Goal: Ask a question

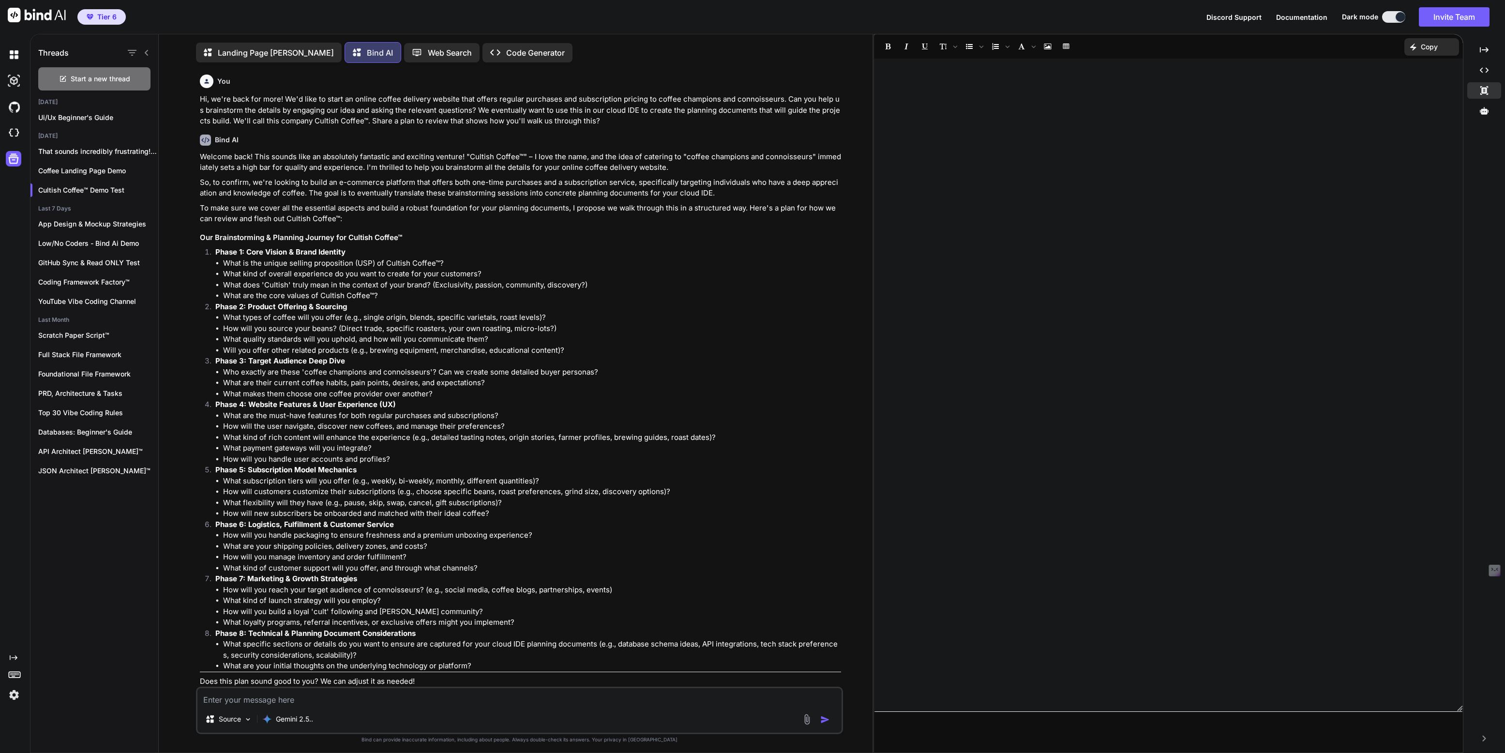
scroll to position [503, 0]
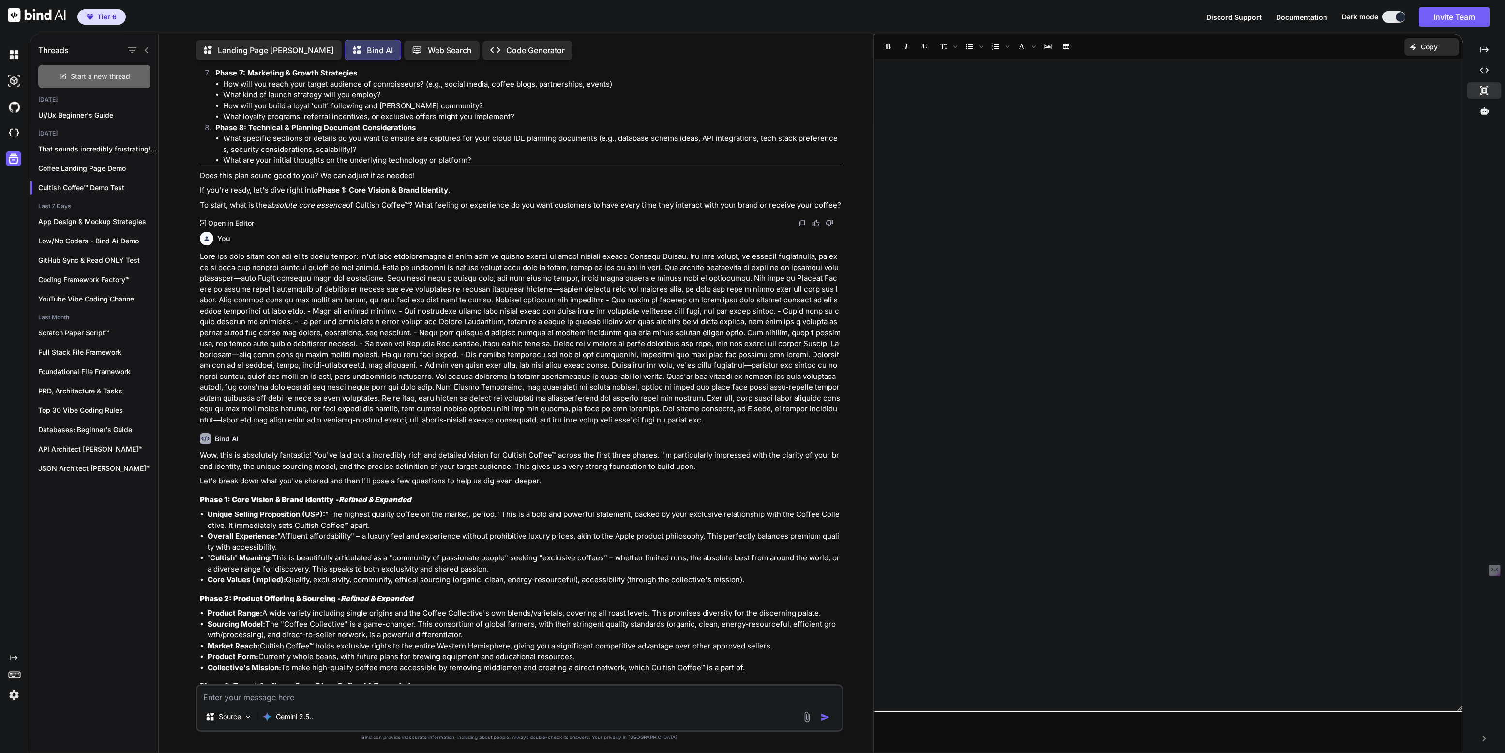
click at [89, 74] on span "Start a new thread" at bounding box center [101, 77] width 60 height 10
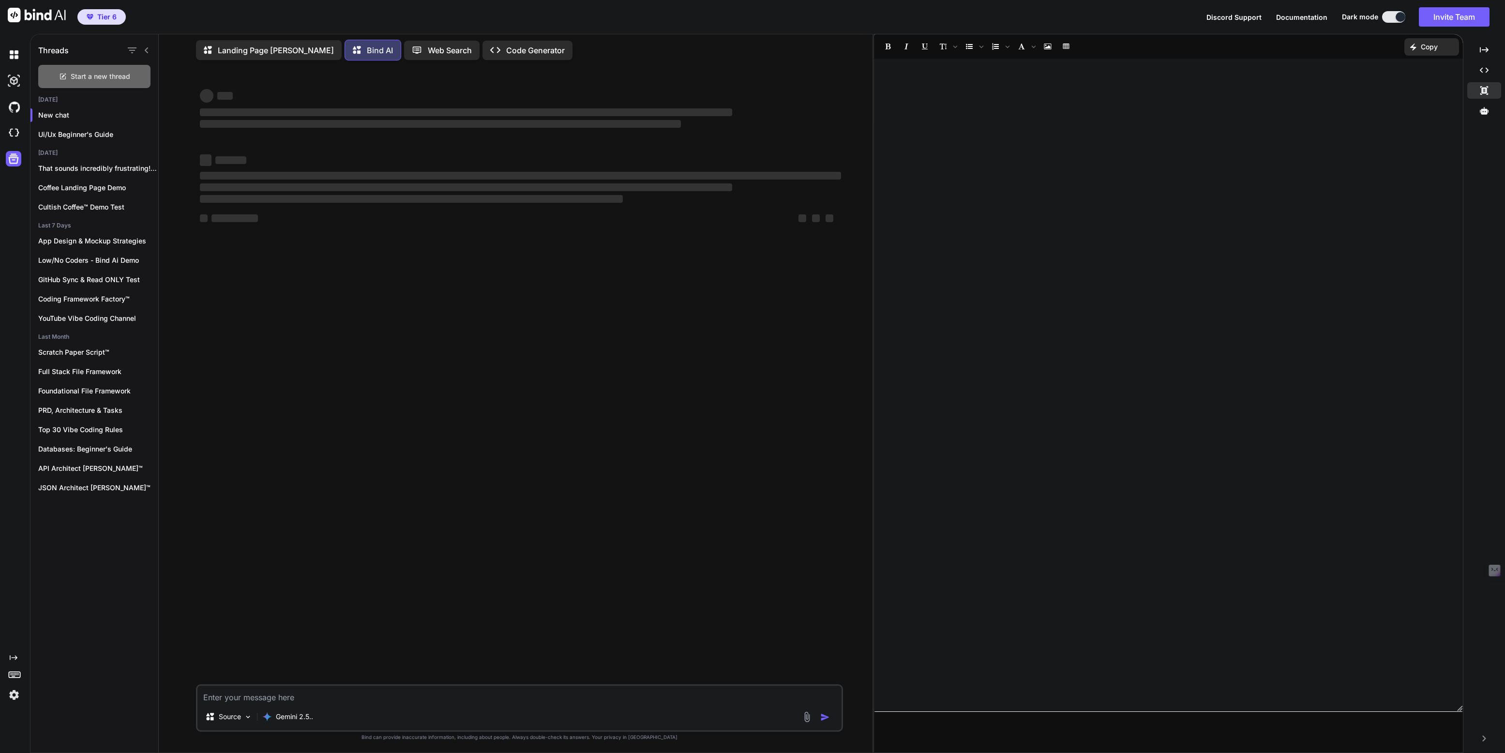
scroll to position [0, 0]
type textarea "x"
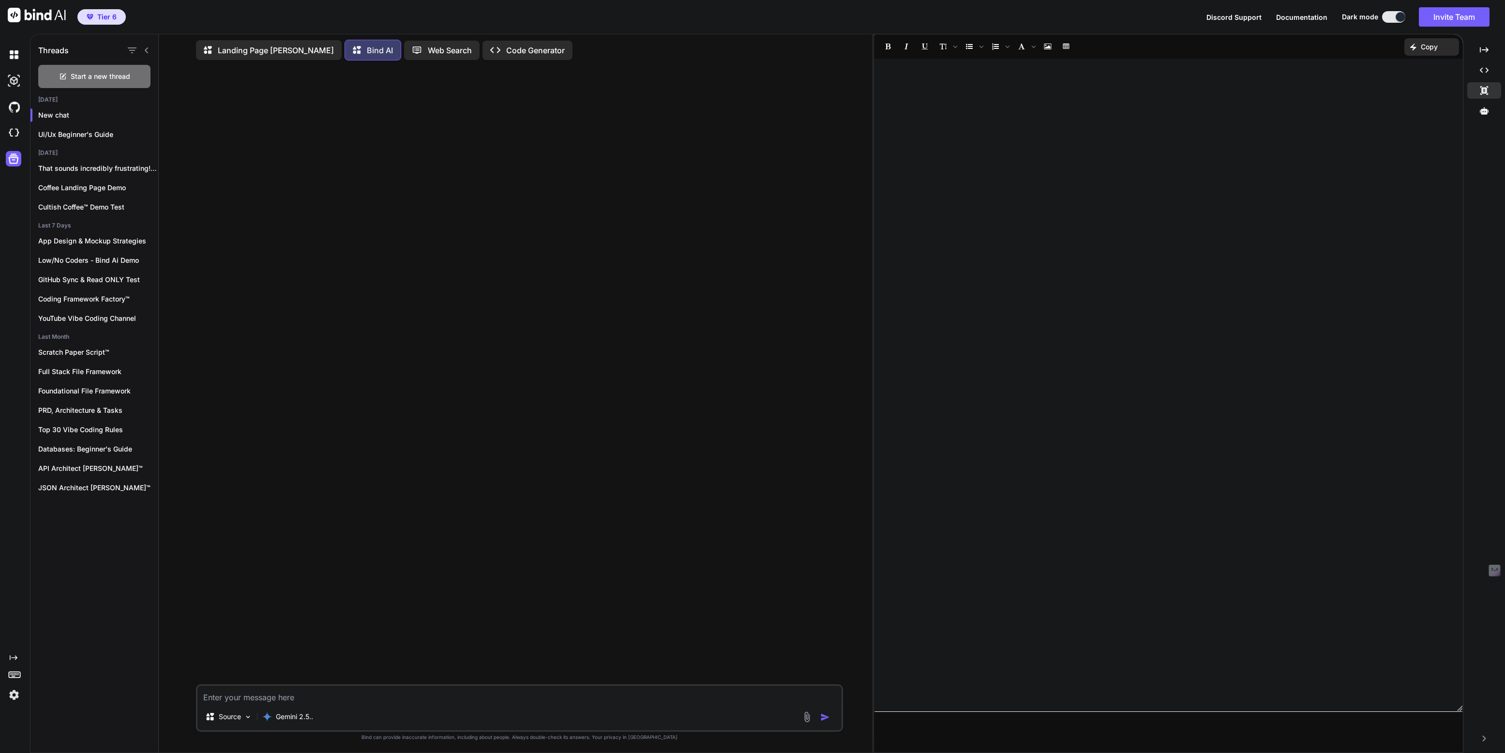
click at [243, 689] on textarea at bounding box center [519, 694] width 644 height 17
type textarea "If we want to design an iOS app, what languages do you recommend we use?"
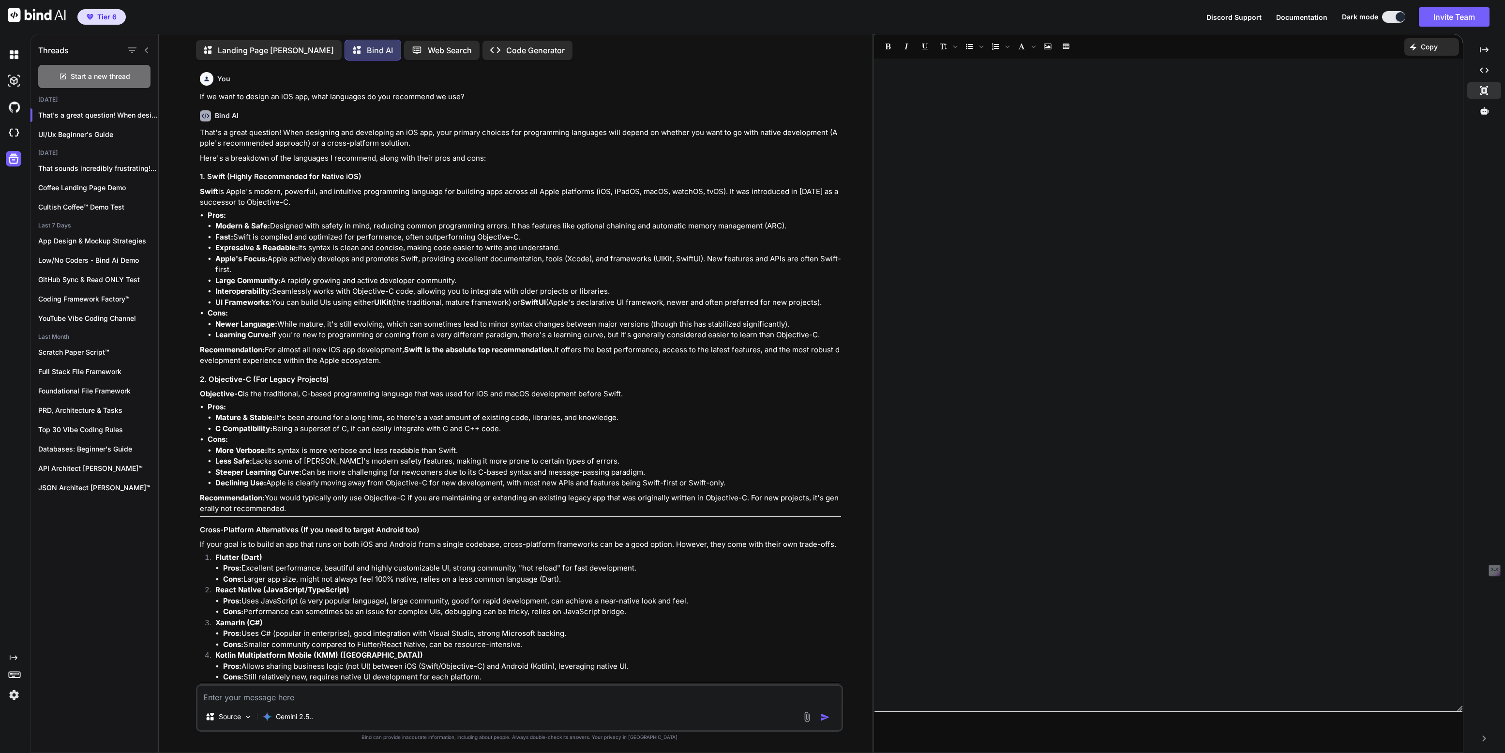
scroll to position [85, 0]
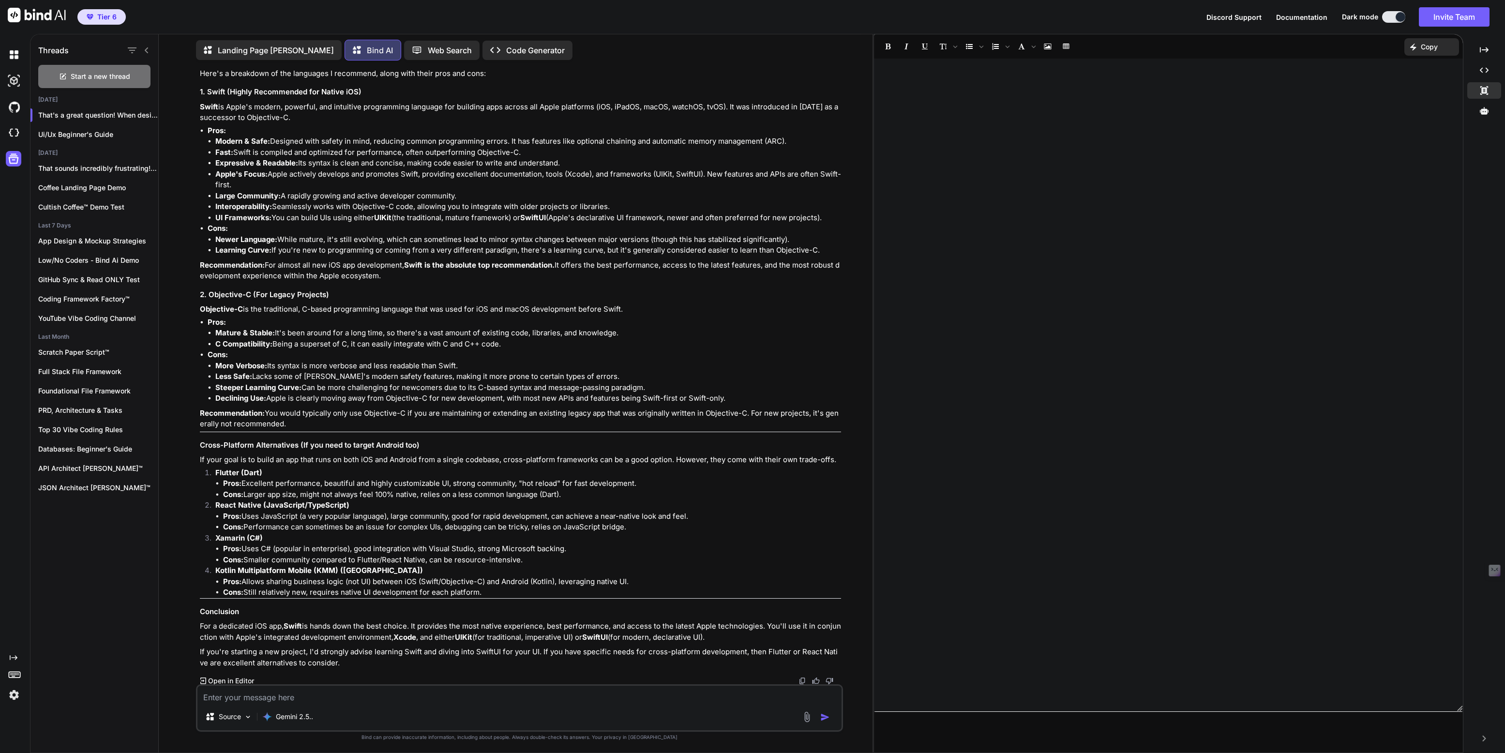
click at [241, 681] on p "Open in Editor" at bounding box center [231, 681] width 46 height 10
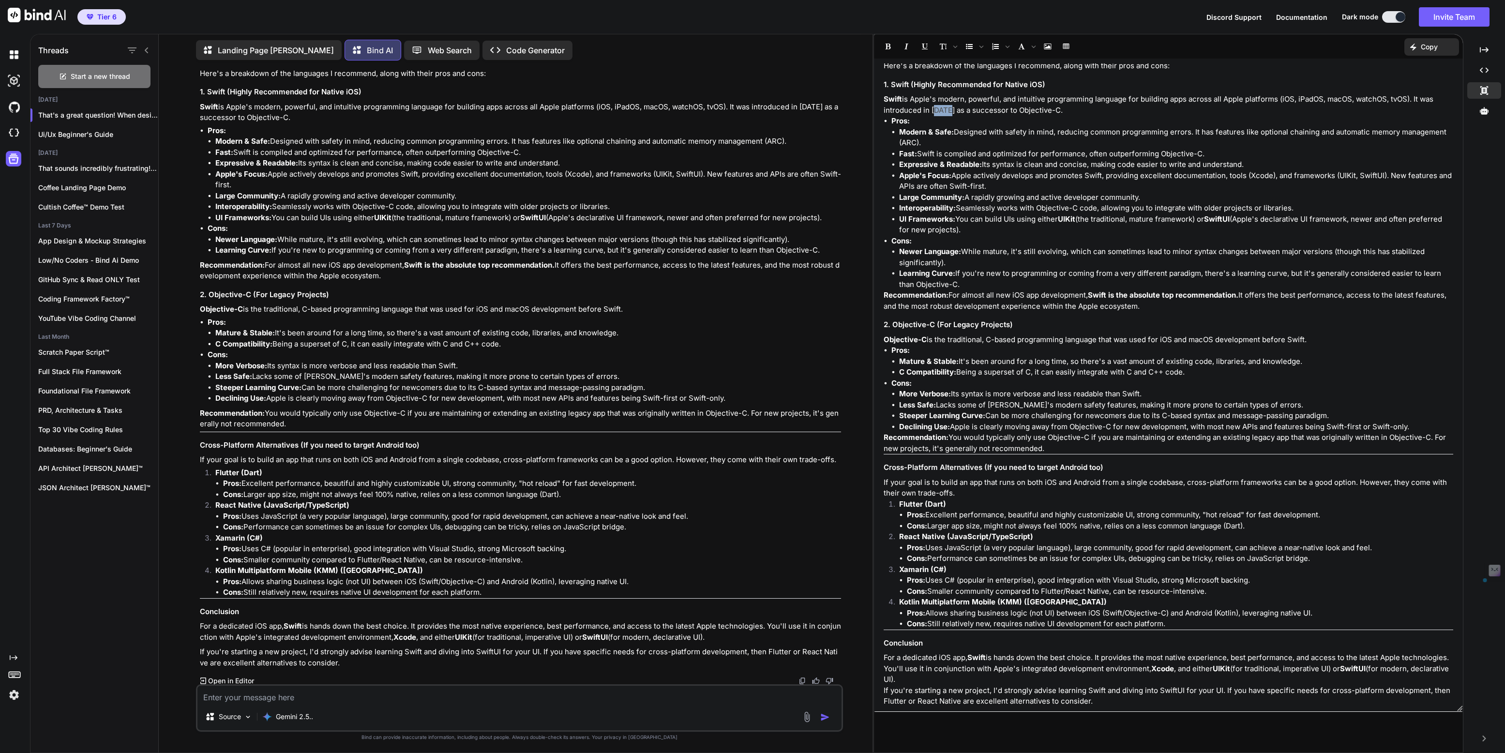
scroll to position [32, 0]
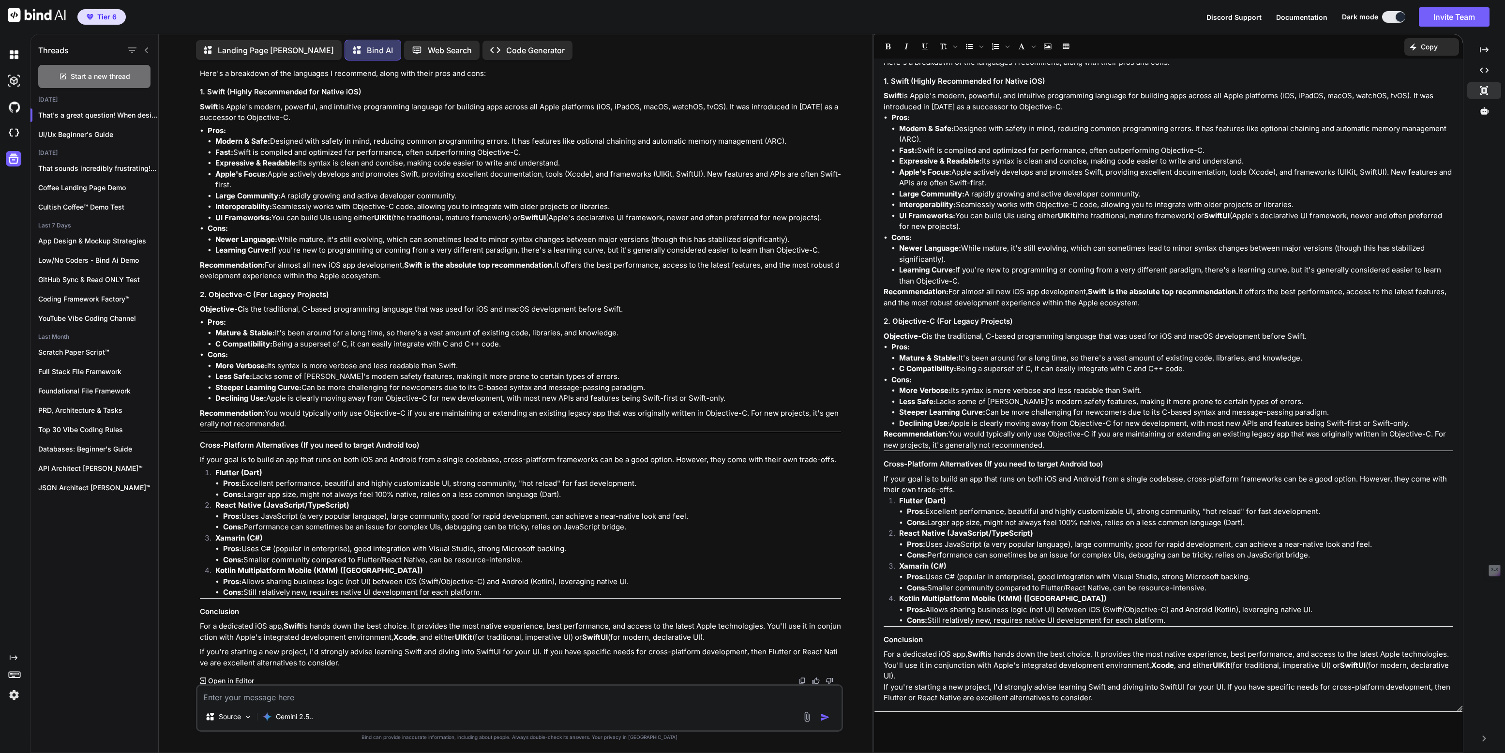
click at [919, 121] on p "Pros:" at bounding box center [1173, 117] width 562 height 11
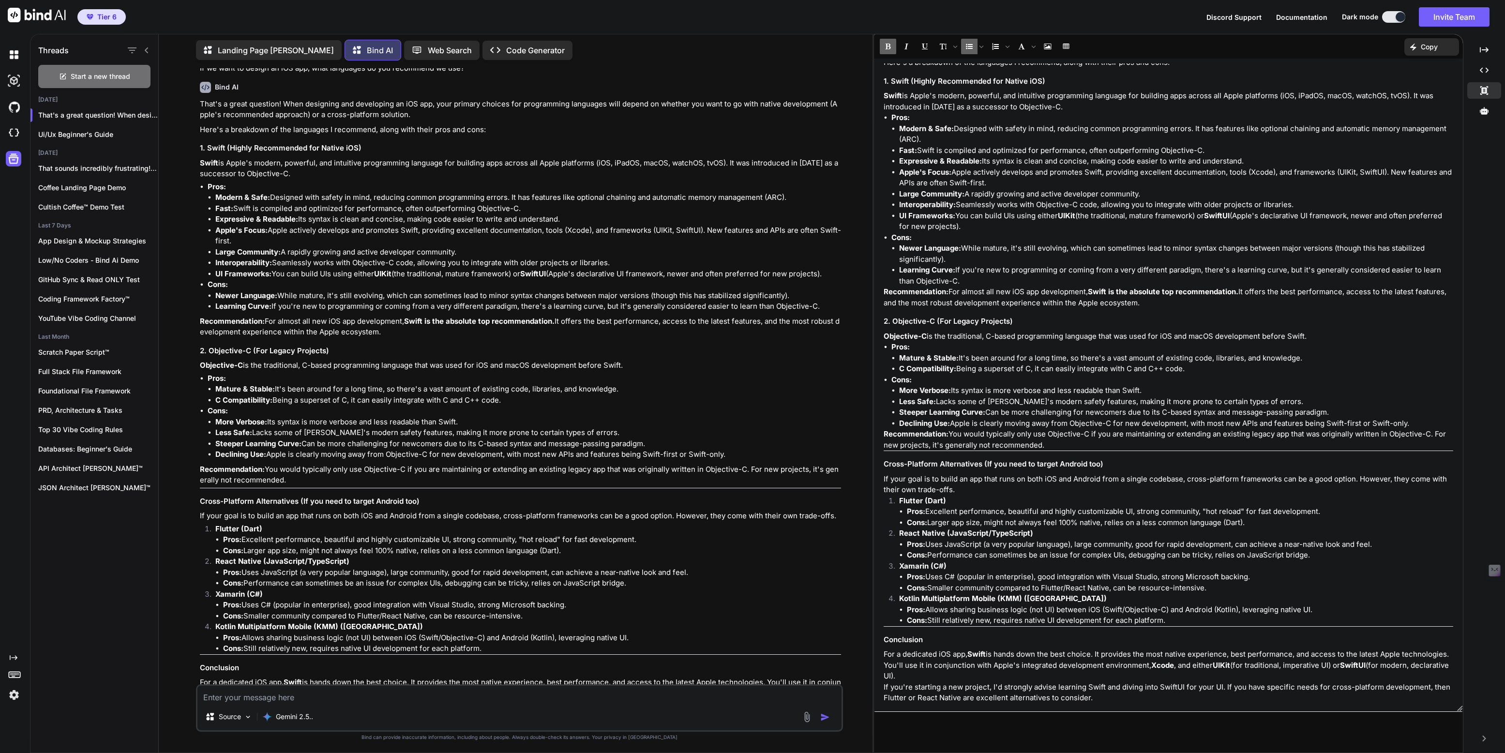
scroll to position [0, 0]
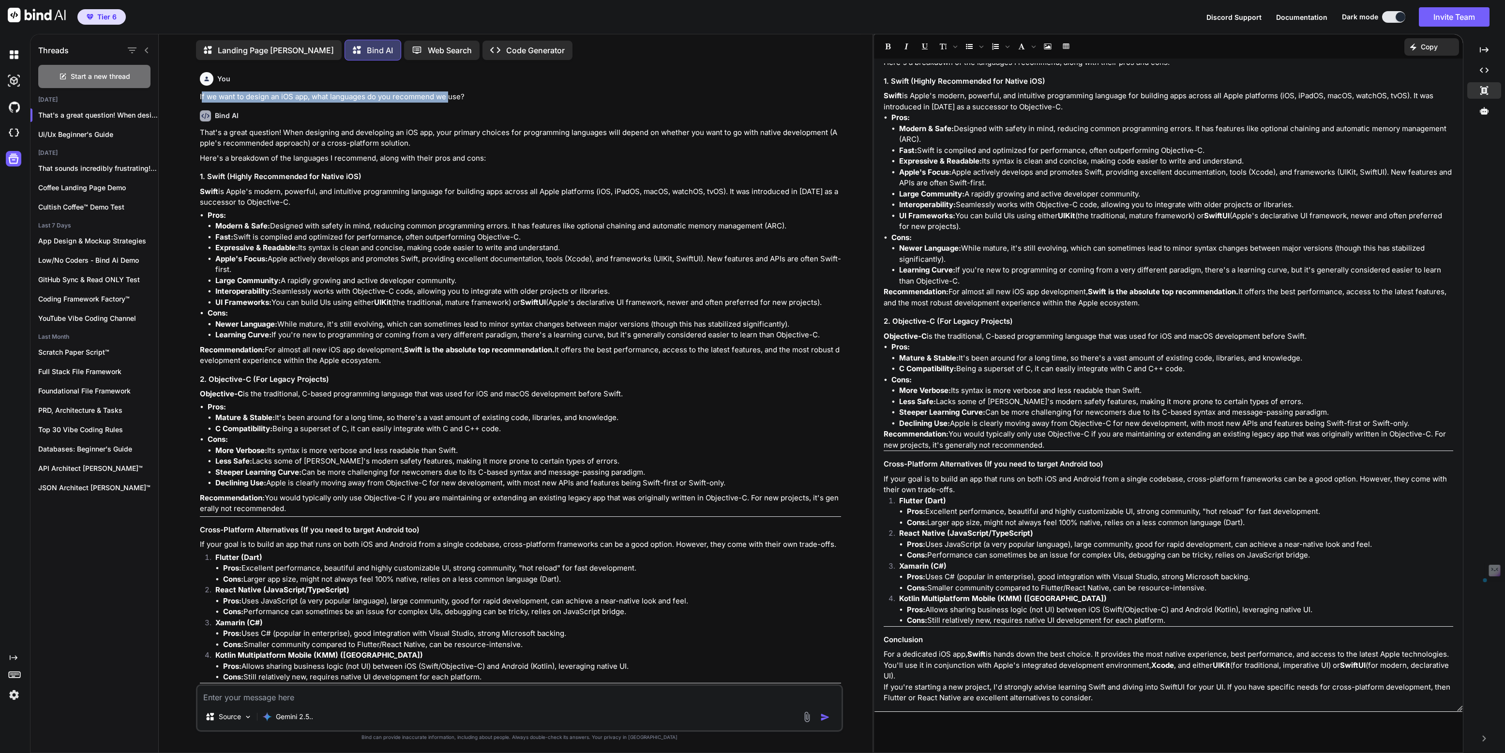
drag, startPoint x: 201, startPoint y: 97, endPoint x: 454, endPoint y: 100, distance: 252.7
click at [453, 100] on p "If we want to design an iOS app, what languages do you recommend we use?" at bounding box center [520, 96] width 641 height 11
click at [470, 101] on p "If we want to design an iOS app, what languages do you recommend we use?" at bounding box center [520, 96] width 641 height 11
drag, startPoint x: 470, startPoint y: 99, endPoint x: 193, endPoint y: 99, distance: 276.9
click at [193, 99] on div "You If we want to design an iOS app, what languages do you recommend we use? Bi…" at bounding box center [520, 410] width 706 height 684
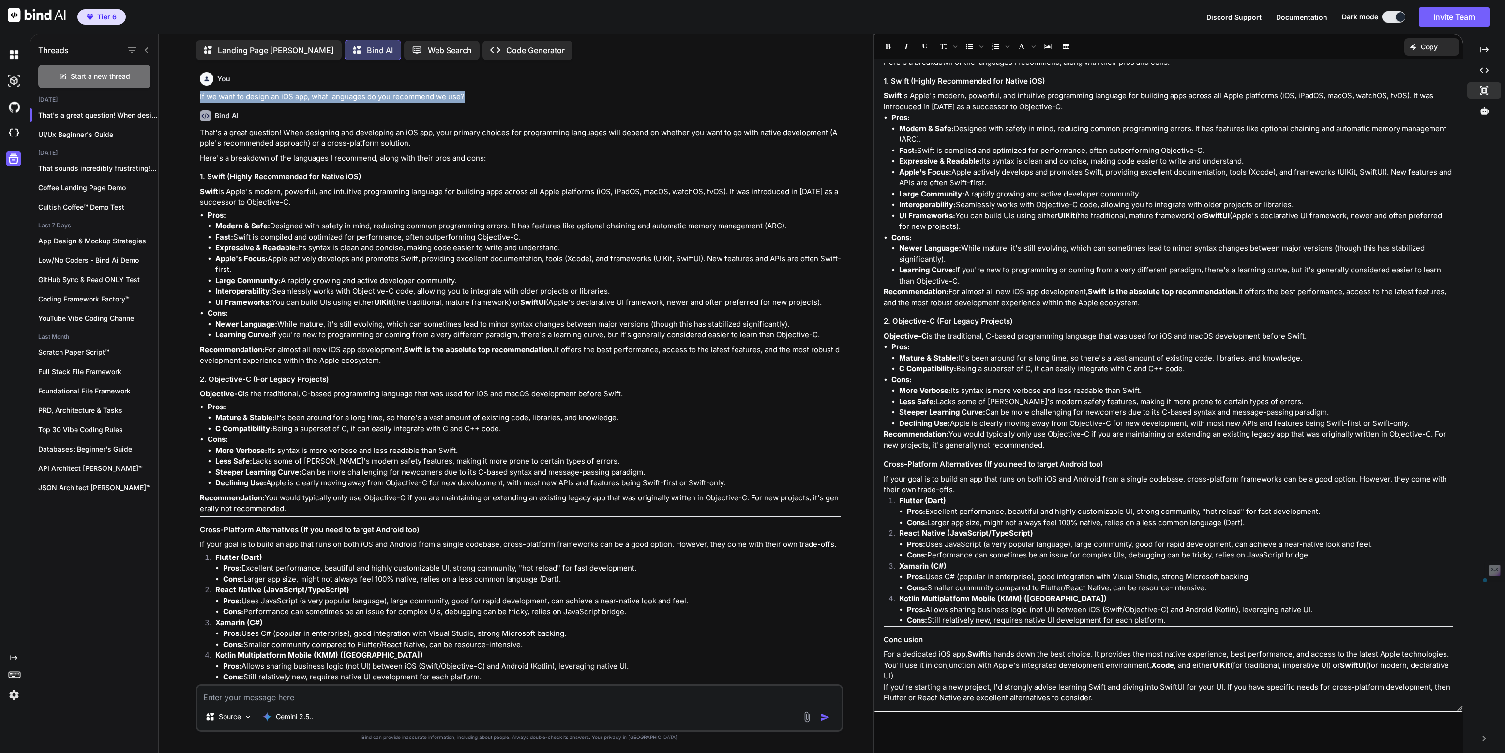
copy p "If we want to design an iOS app, what languages do you recommend we use?"
click at [239, 695] on textarea at bounding box center [519, 694] width 644 height 17
type textarea "How about Android?"
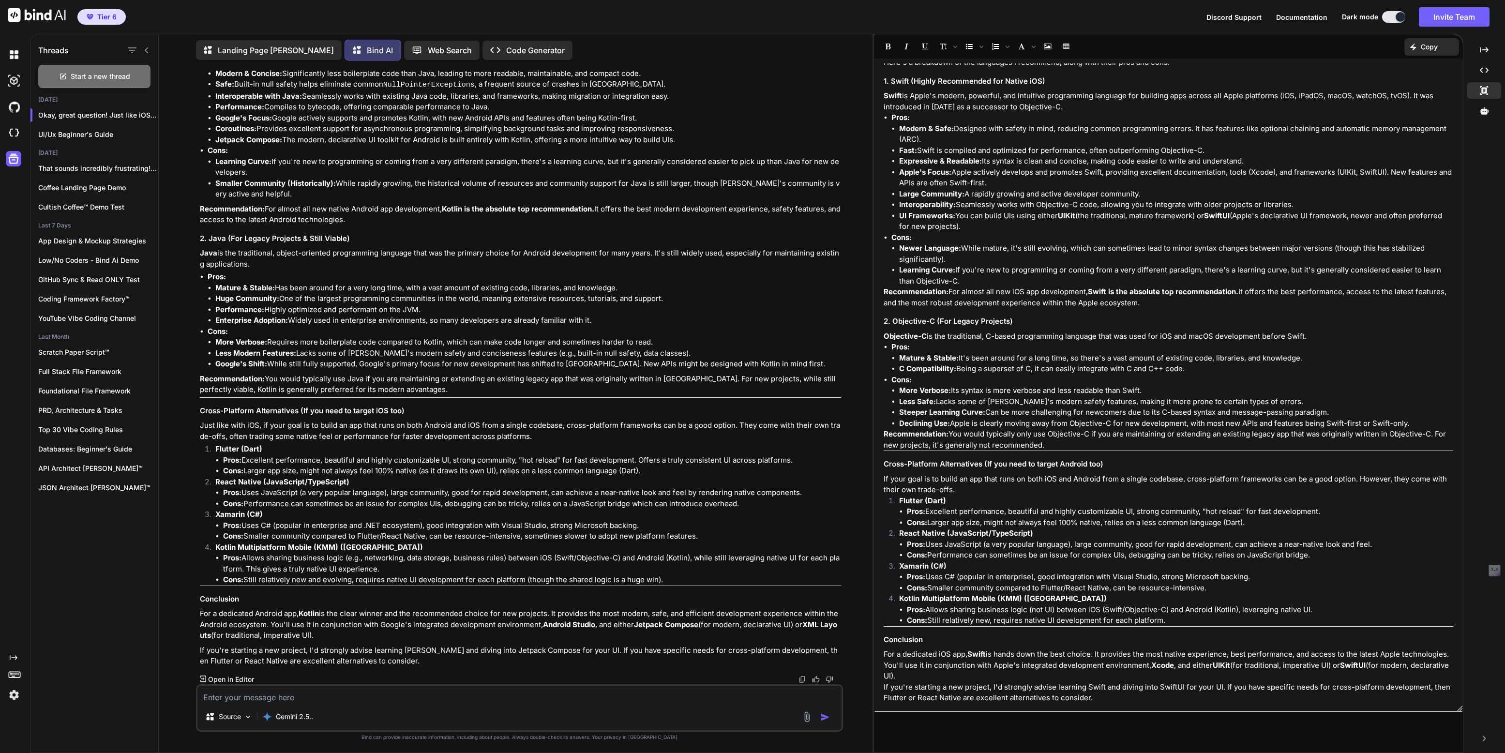
scroll to position [841, 0]
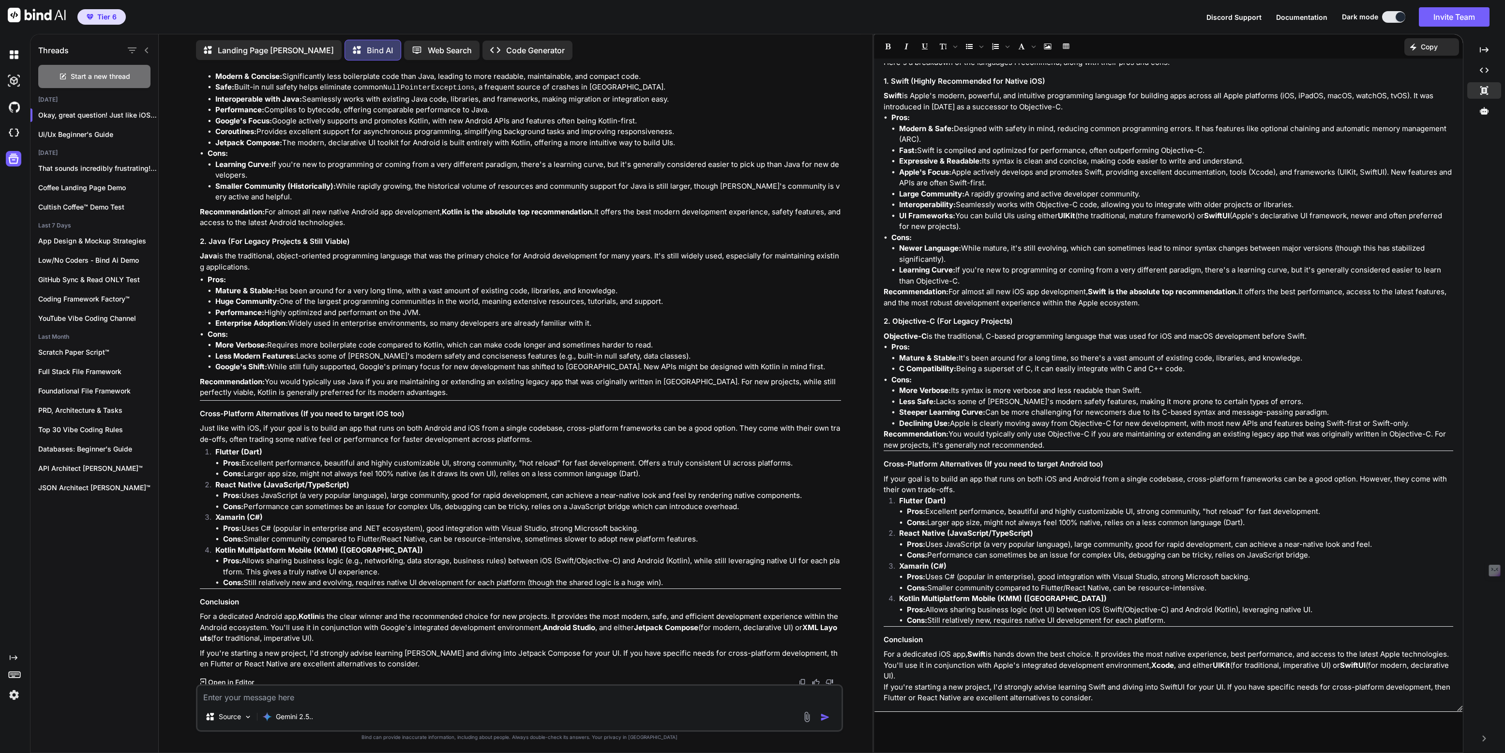
click at [230, 679] on p "Open in Editor" at bounding box center [231, 683] width 46 height 10
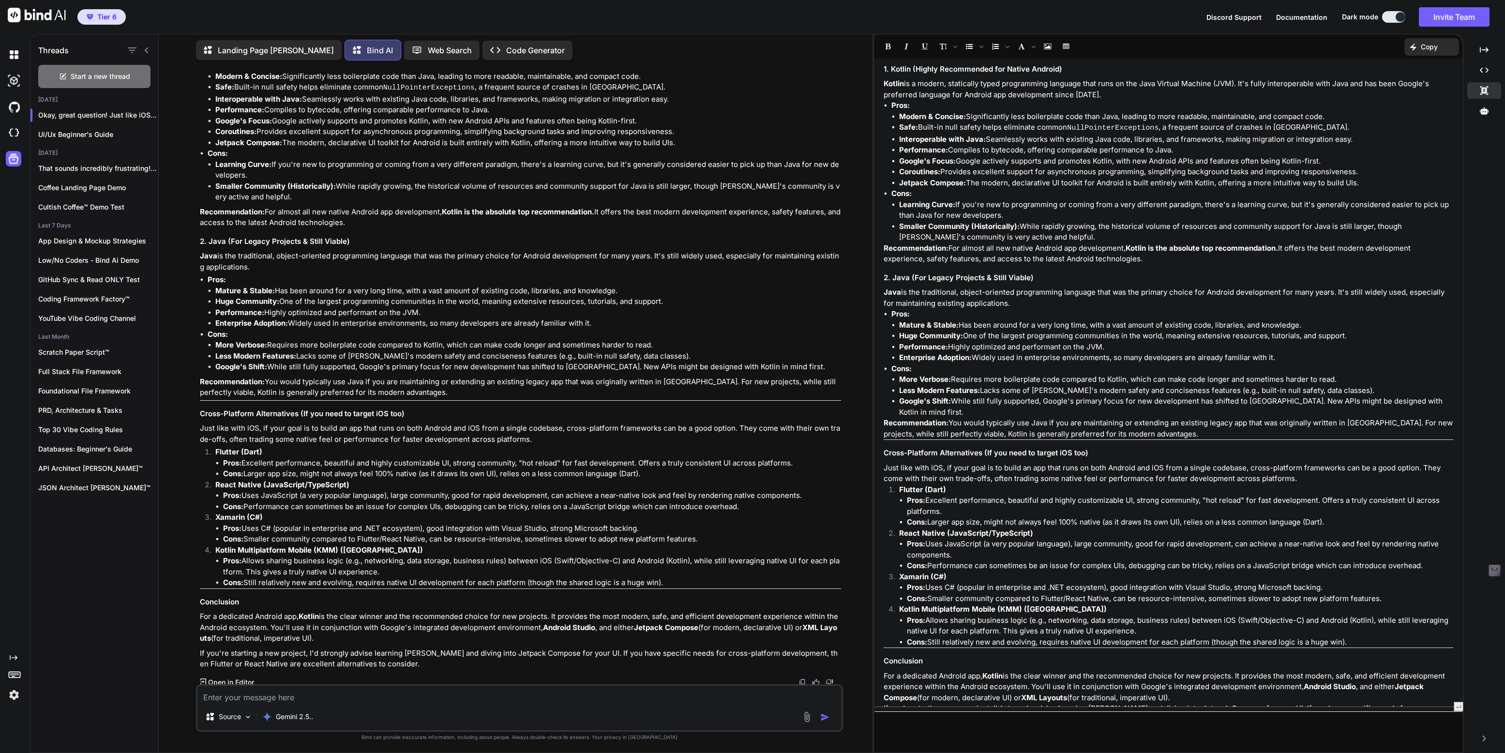
scroll to position [76, 0]
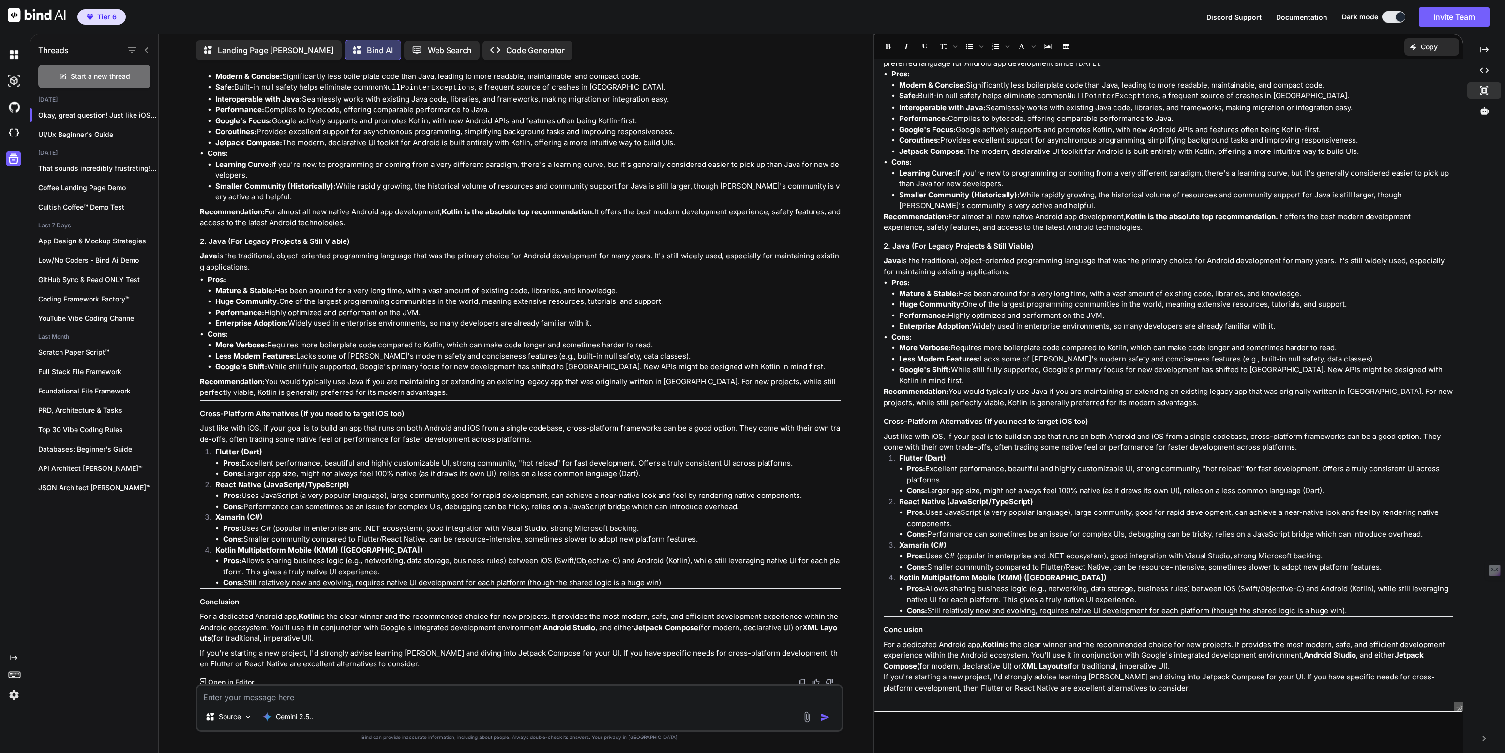
drag, startPoint x: 1458, startPoint y: 705, endPoint x: 1457, endPoint y: 755, distance: 50.4
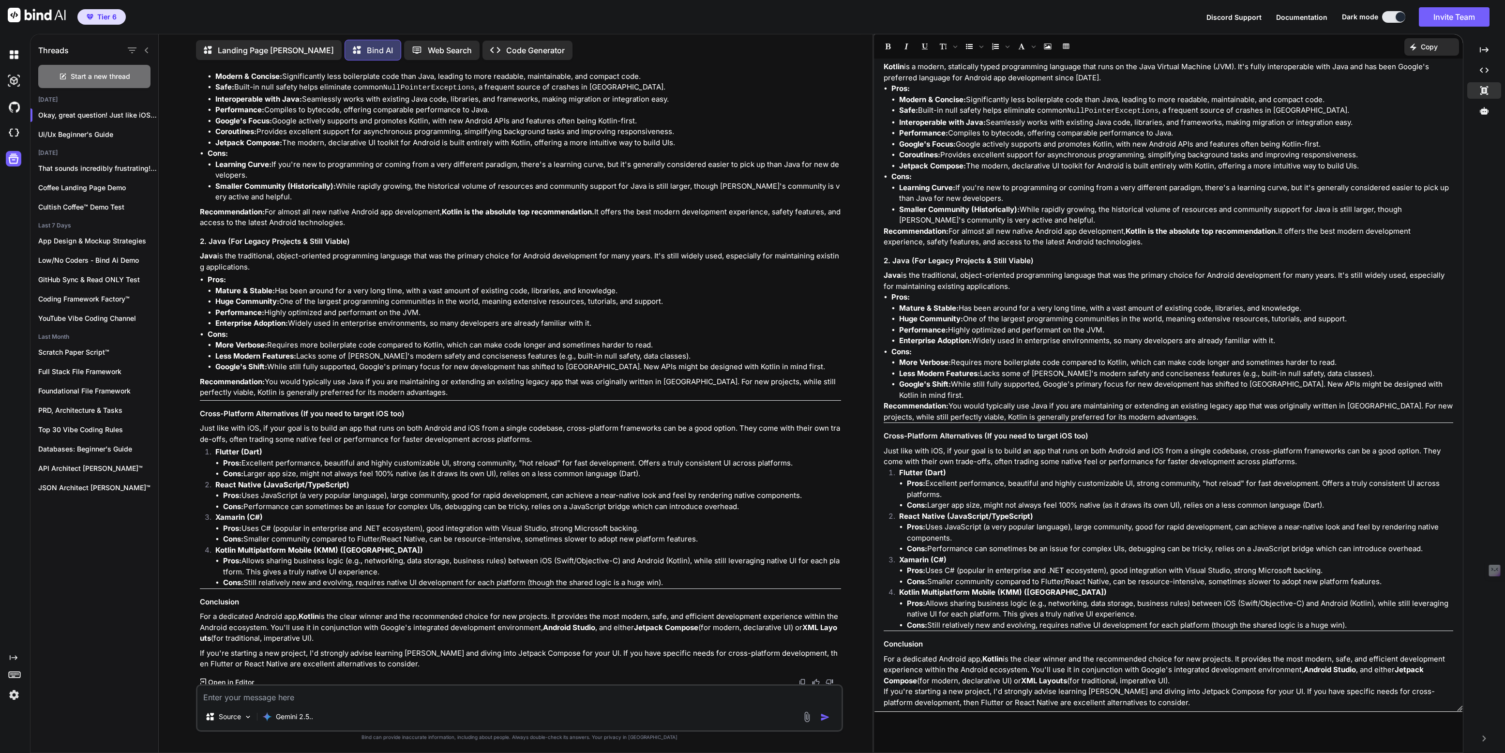
scroll to position [61, 0]
click at [145, 113] on icon "button" at bounding box center [148, 115] width 6 height 6
click at [167, 155] on span "Delete" at bounding box center [169, 152] width 21 height 10
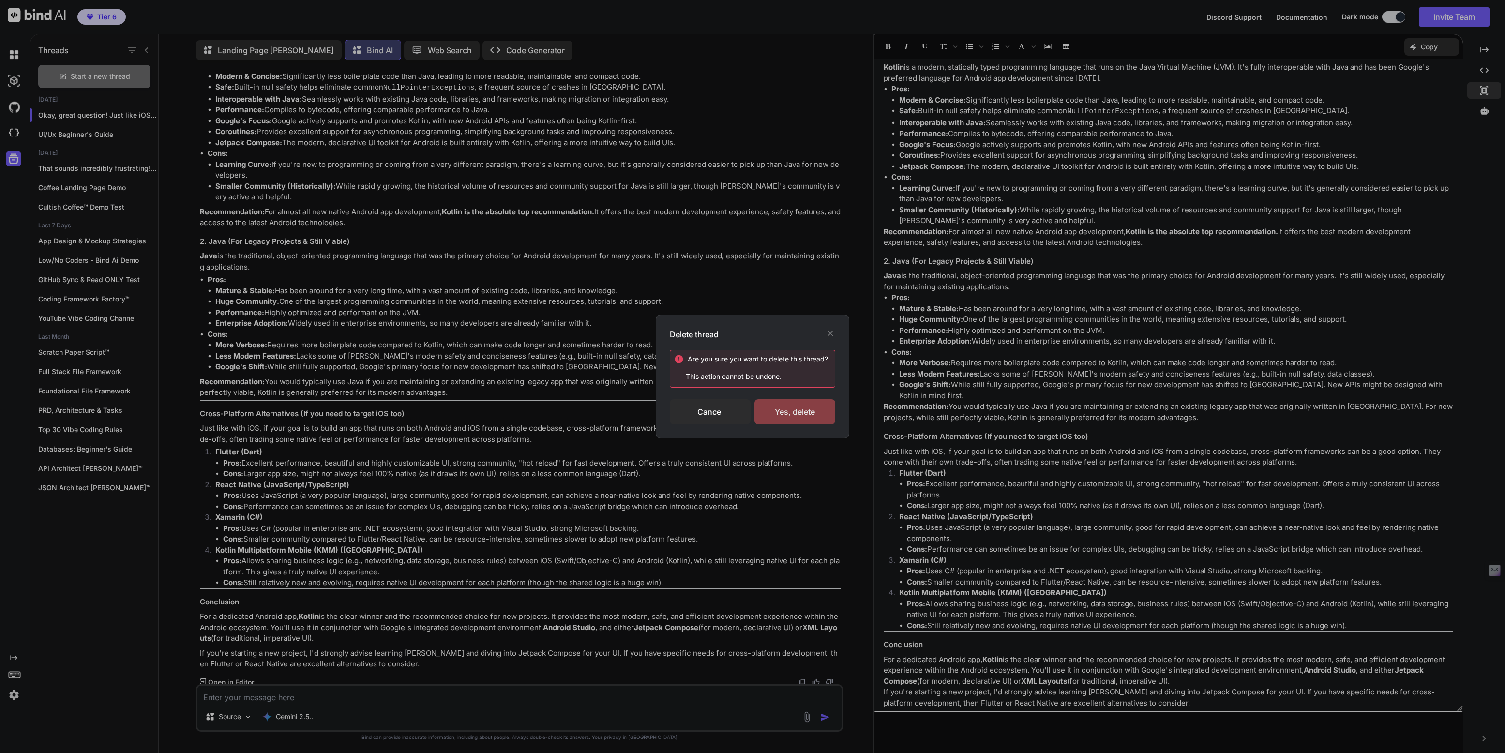
click at [797, 411] on div "Yes, delete" at bounding box center [795, 411] width 81 height 25
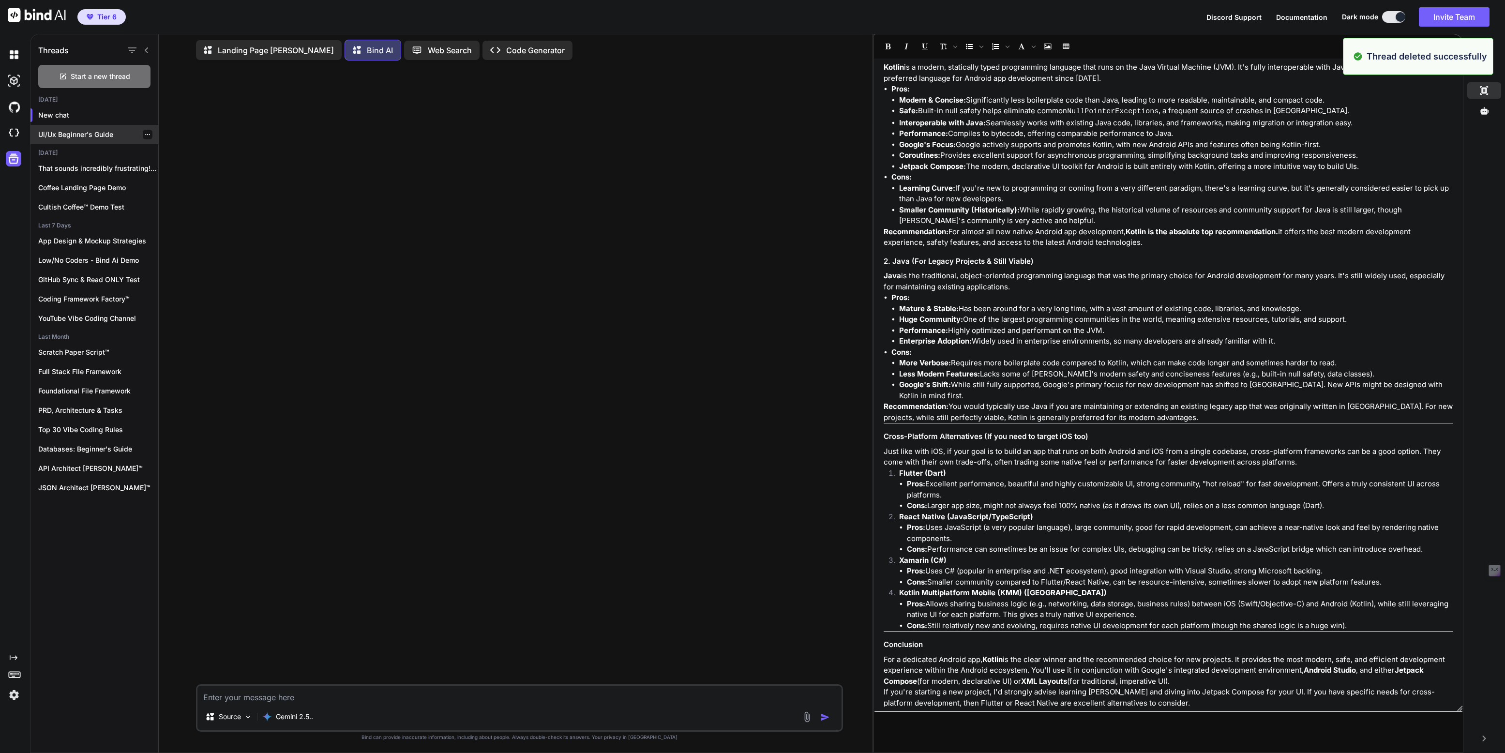
click at [88, 126] on div "Ui/Ux Beginner's Guide" at bounding box center [94, 134] width 128 height 19
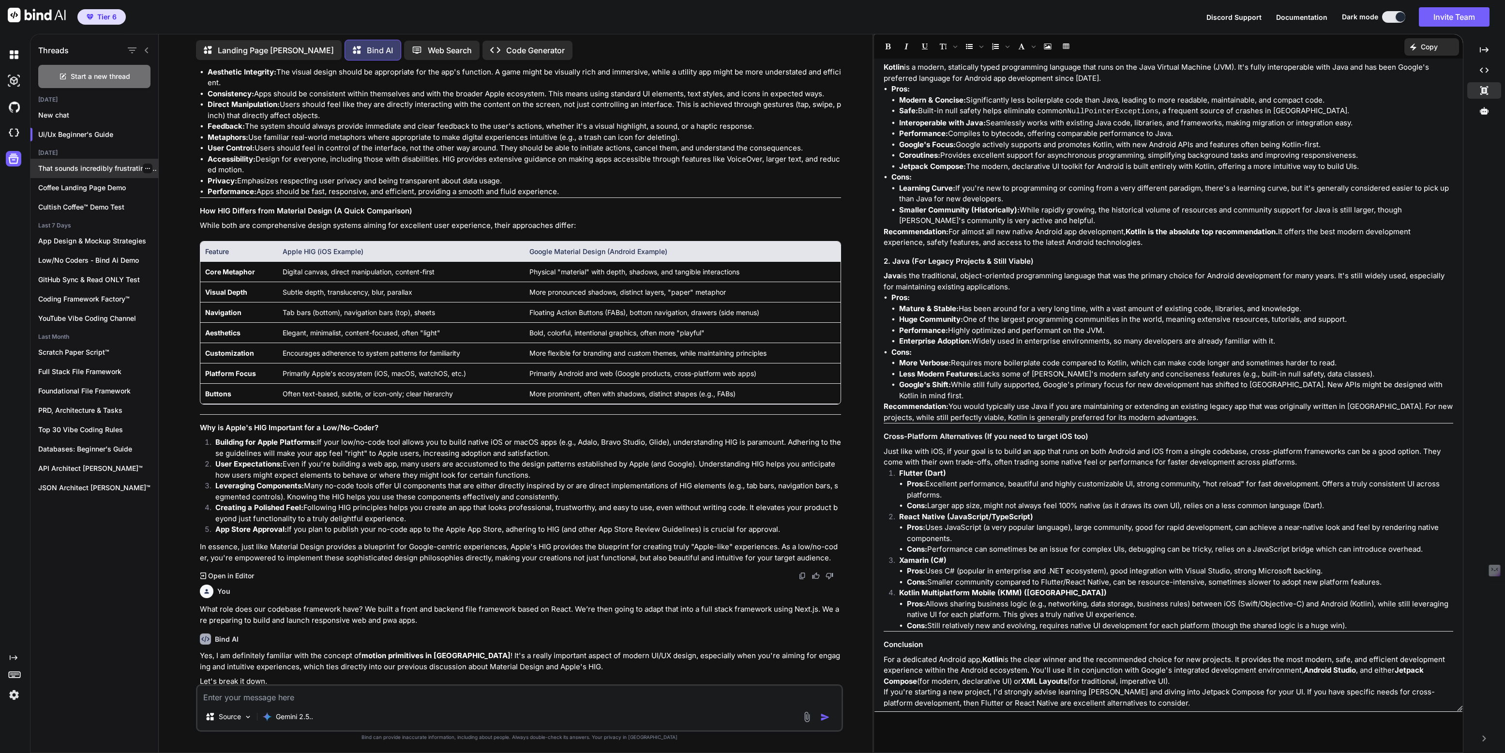
scroll to position [2758, 0]
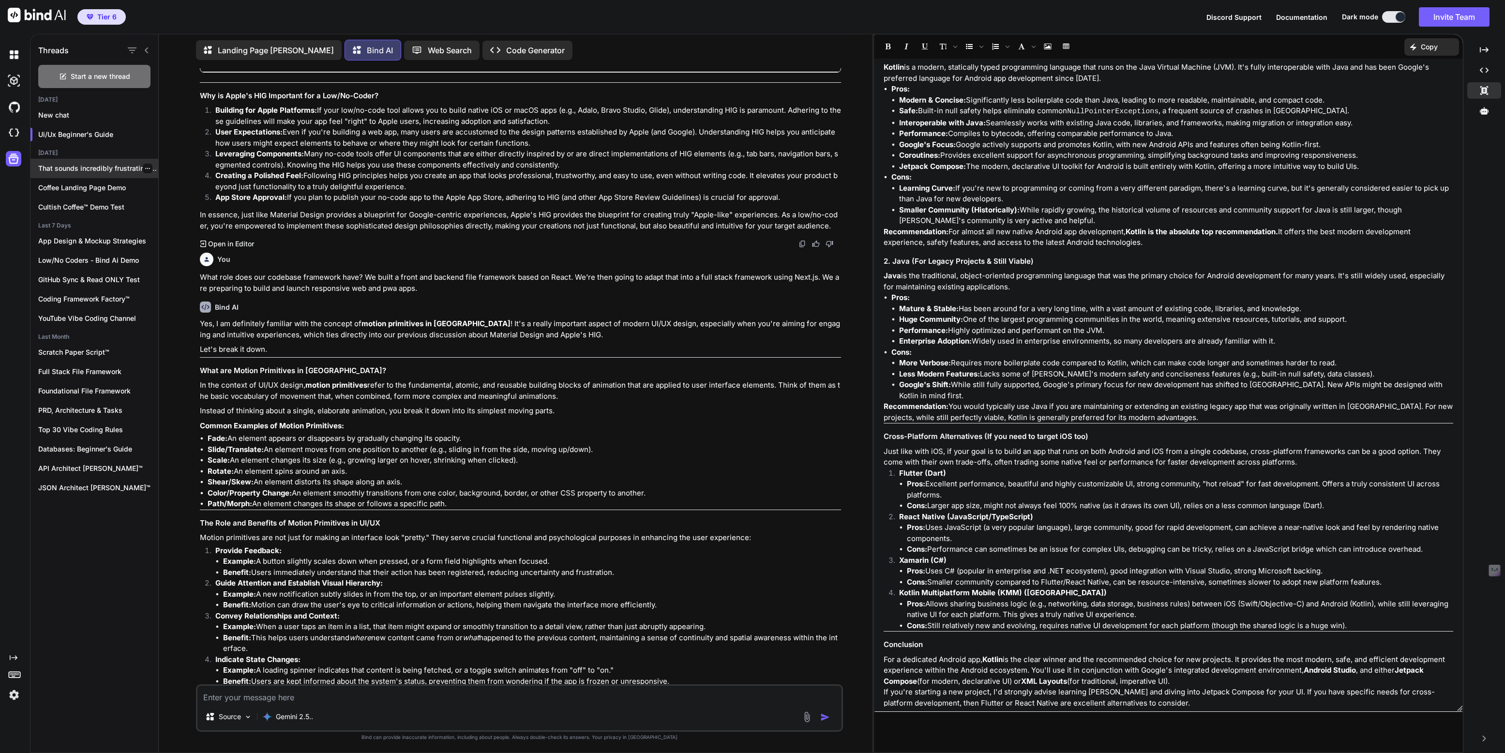
click at [94, 164] on p "That sounds incredibly frustrating! A corrupted webcontainer..." at bounding box center [98, 169] width 120 height 10
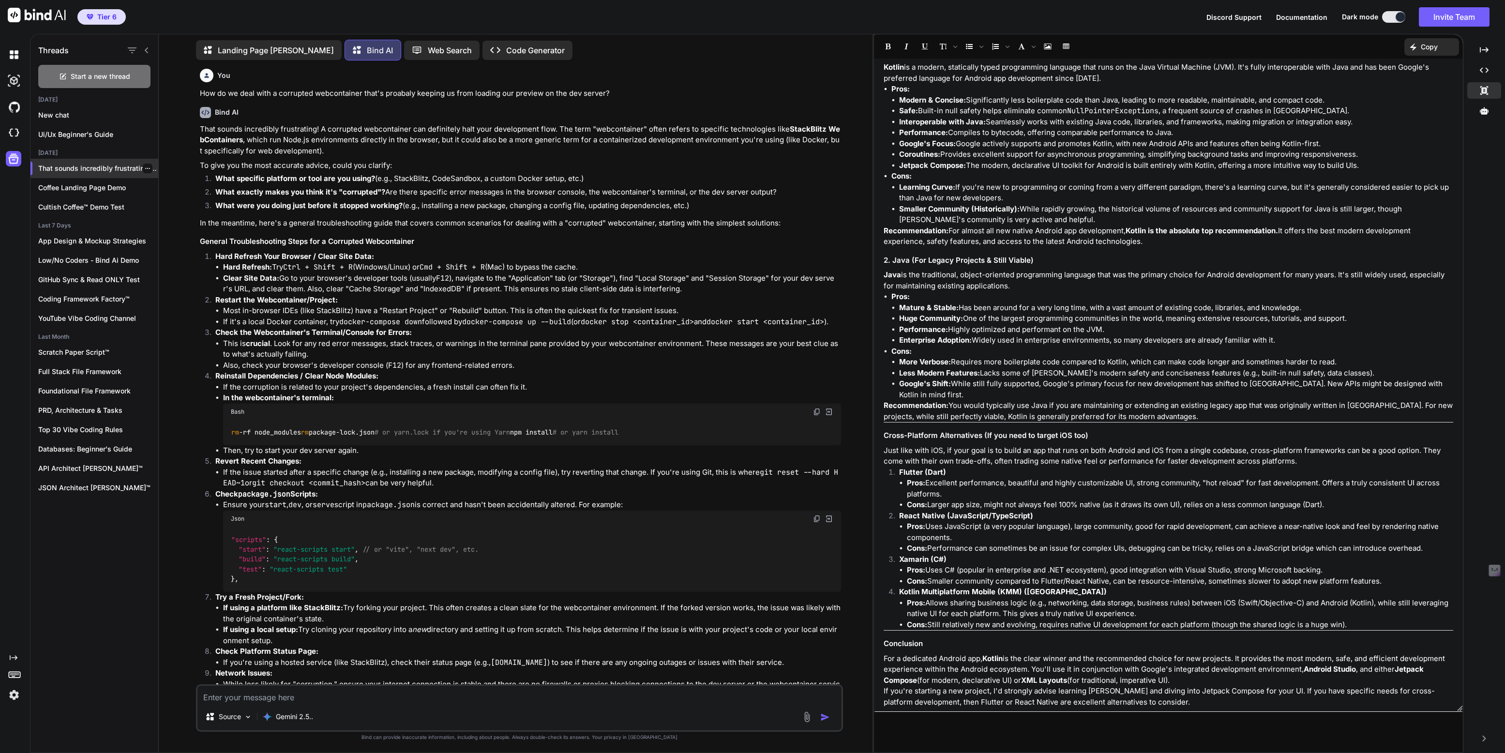
scroll to position [0, 0]
click at [86, 187] on p "Coffee Landing Page Demo" at bounding box center [98, 188] width 120 height 10
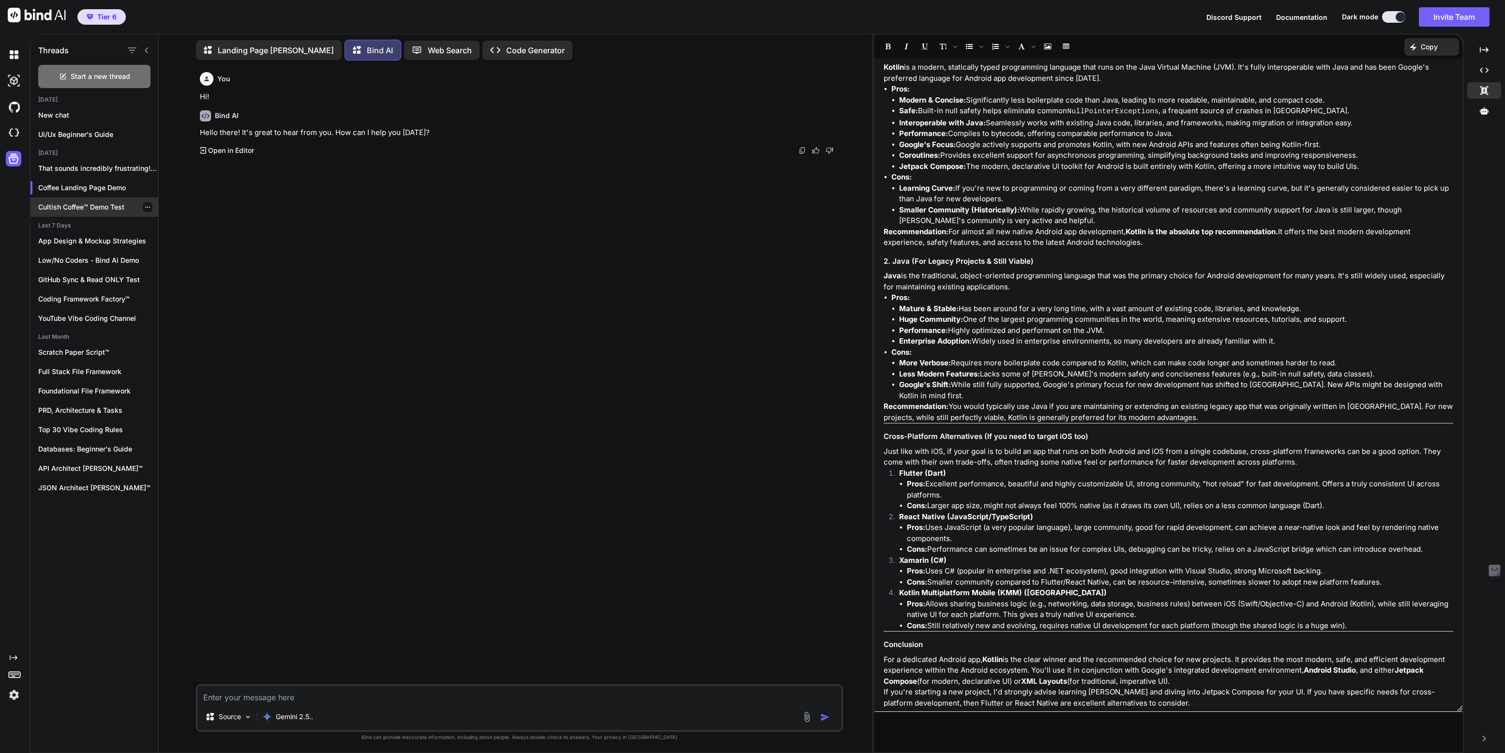
click at [83, 202] on p "Cultish Coffee™ Demo Test" at bounding box center [98, 207] width 120 height 10
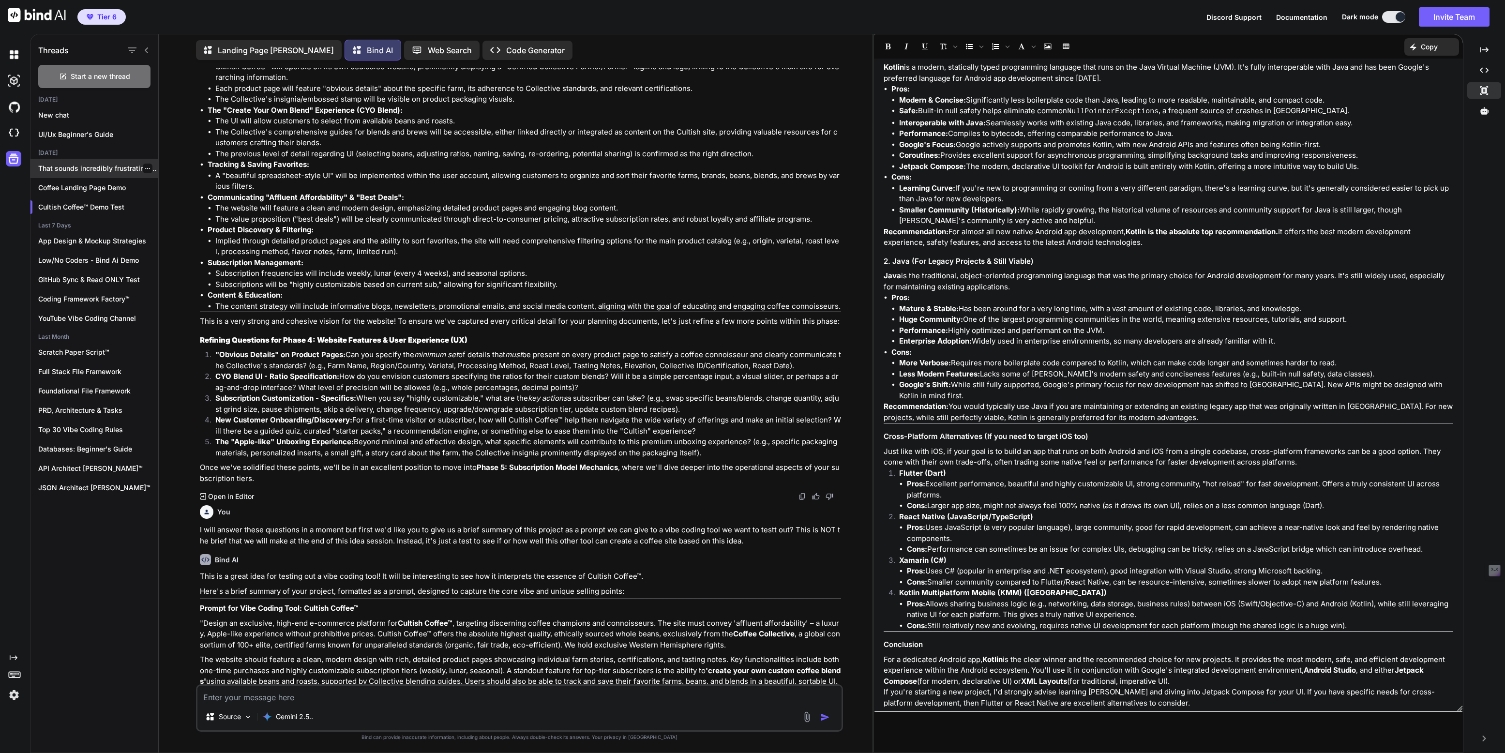
click at [146, 167] on icon "button" at bounding box center [148, 169] width 6 height 6
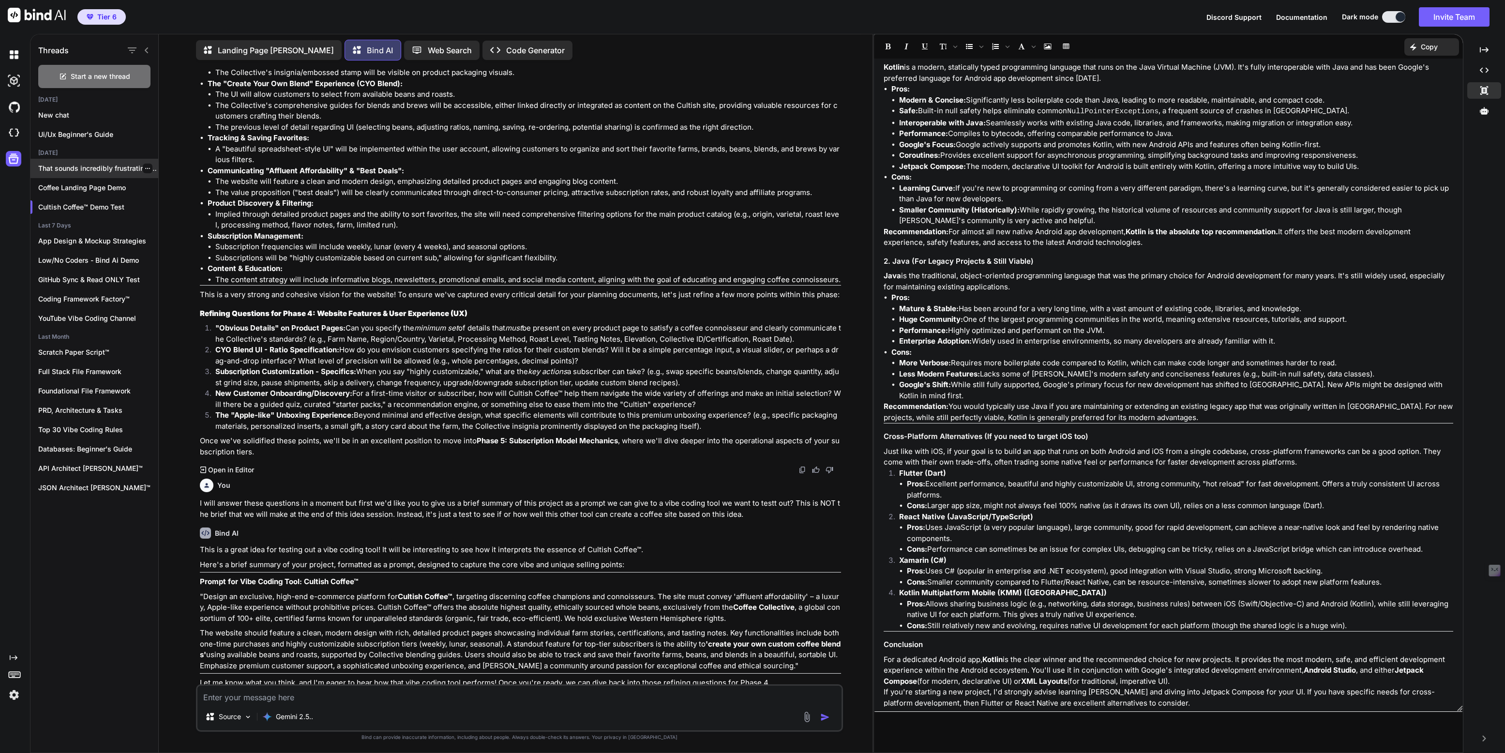
scroll to position [2851, 0]
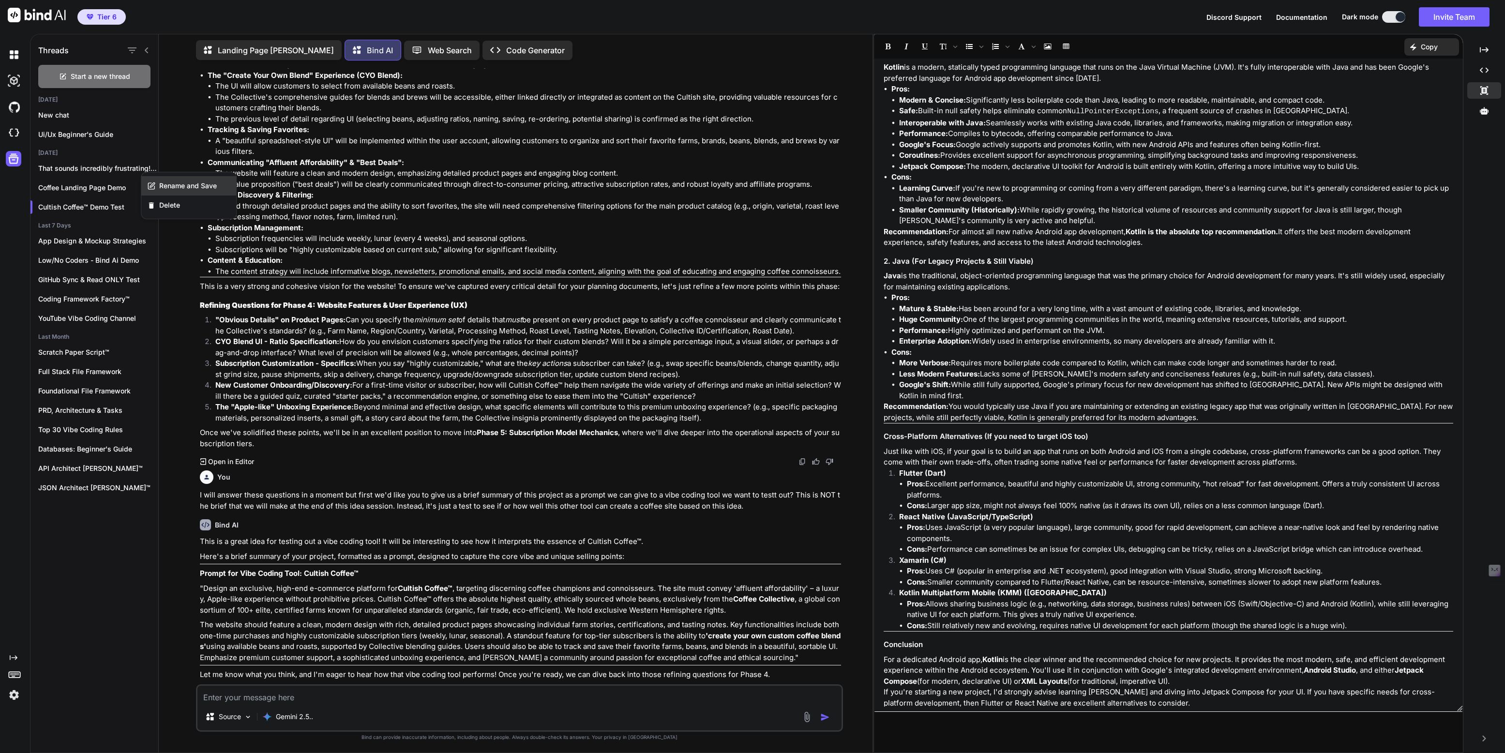
click at [166, 182] on span "Rename and Save" at bounding box center [188, 186] width 58 height 10
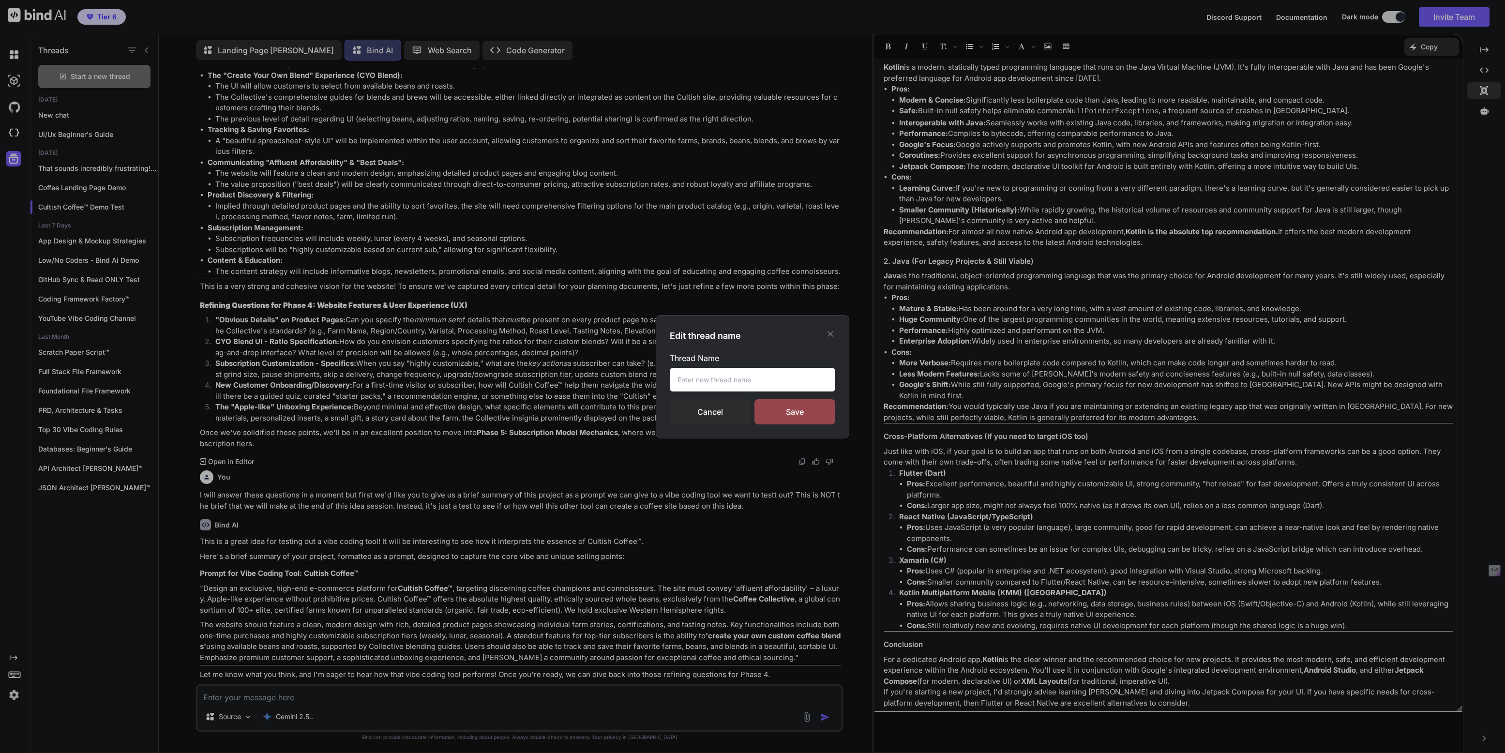
click at [699, 378] on input "text" at bounding box center [753, 380] width 166 height 24
type input "Preview NOT Showing Errors"
click at [798, 422] on div "Save" at bounding box center [795, 411] width 81 height 25
